Goal: Navigation & Orientation: Find specific page/section

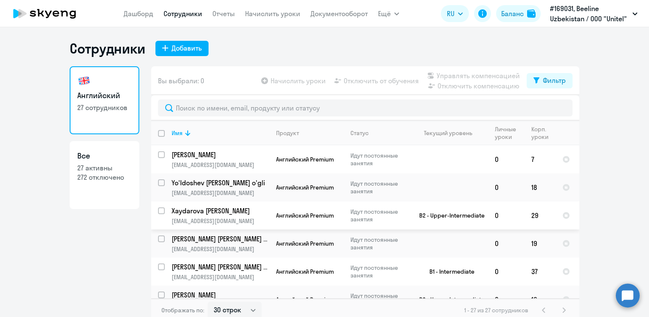
select select "30"
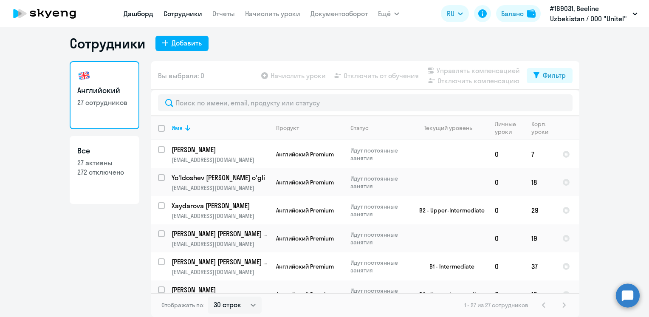
click at [149, 13] on link "Дашборд" at bounding box center [139, 13] width 30 height 9
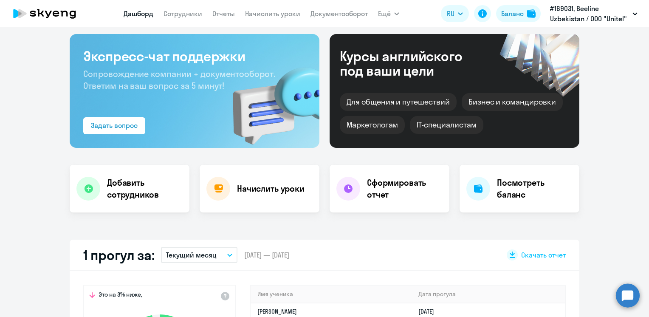
scroll to position [5, 0]
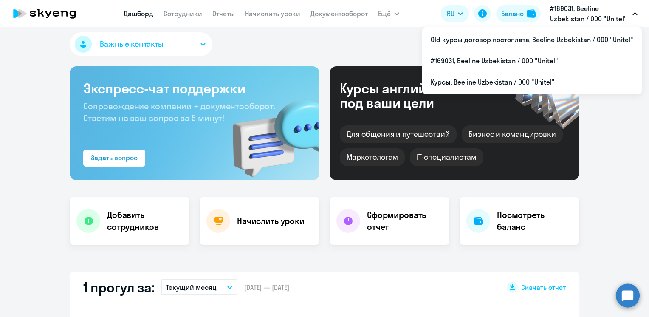
click at [599, 17] on p "#169031, Beeline Uzbekistan / ООО "Unitel"" at bounding box center [589, 13] width 79 height 20
click at [588, 14] on p "#169031, Beeline Uzbekistan / ООО "Unitel"" at bounding box center [589, 13] width 79 height 20
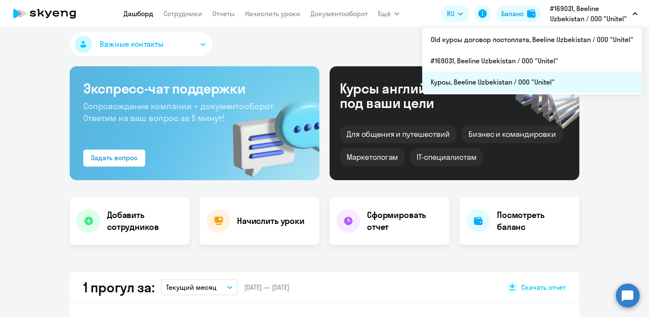
click at [521, 81] on li "Курсы, Beeline Uzbekistan / ООО "Unitel"" at bounding box center [532, 81] width 220 height 21
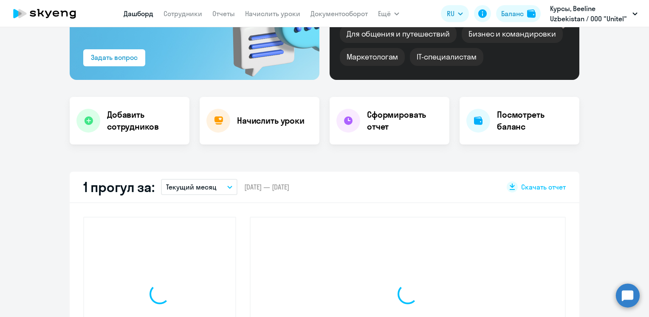
scroll to position [218, 0]
